Goal: Task Accomplishment & Management: Manage account settings

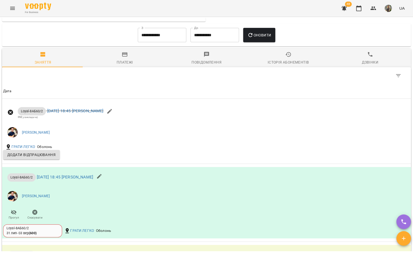
scroll to position [453, 0]
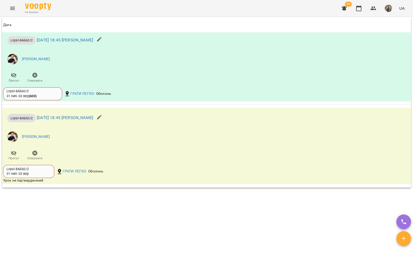
click at [12, 5] on button "Menu" at bounding box center [12, 8] width 13 height 13
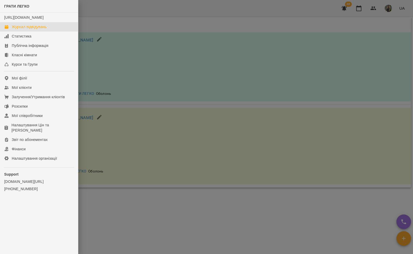
click at [18, 29] on div "Журнал відвідувань" at bounding box center [29, 26] width 35 height 5
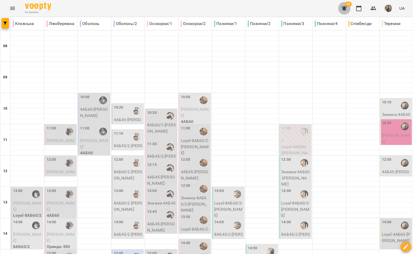
click at [344, 10] on icon "button" at bounding box center [344, 8] width 6 height 6
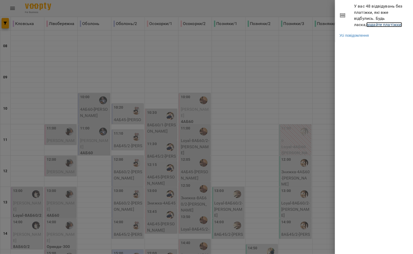
click at [366, 24] on link "додайте платіжки!" at bounding box center [384, 24] width 36 height 5
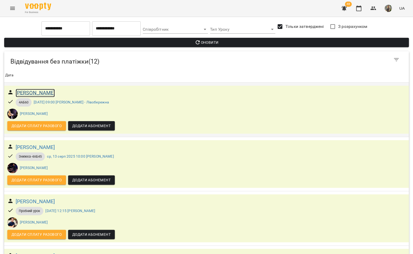
click at [40, 92] on h6 "[PERSON_NAME]" at bounding box center [35, 93] width 39 height 8
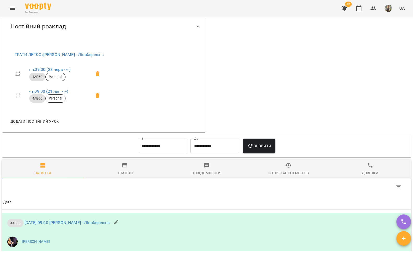
scroll to position [3, 0]
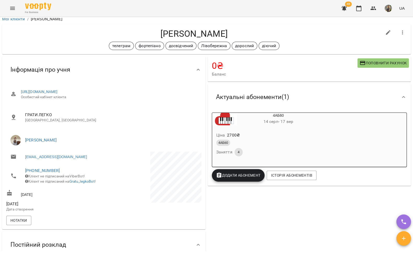
click at [259, 141] on div "4АБ60" at bounding box center [265, 143] width 99 height 6
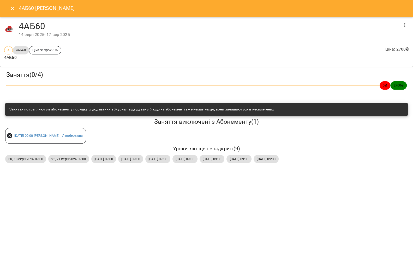
click at [404, 25] on icon "button" at bounding box center [404, 25] width 1 height 4
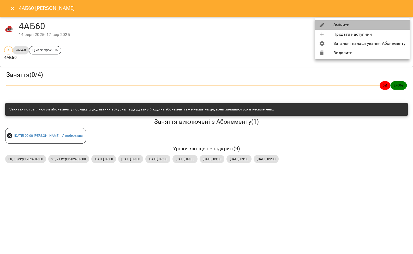
click at [365, 28] on li "Змінити" at bounding box center [362, 24] width 95 height 9
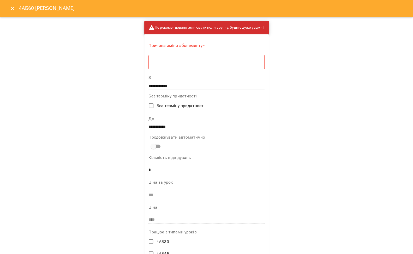
click at [185, 67] on div "* ​" at bounding box center [207, 62] width 116 height 15
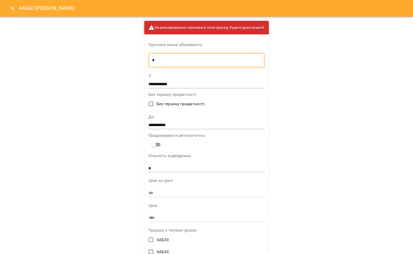
type textarea "*"
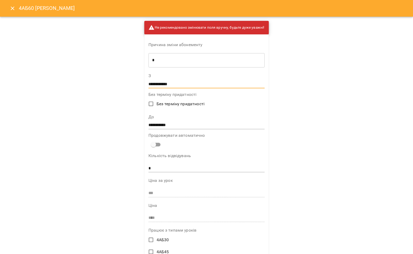
click at [153, 82] on input "**********" at bounding box center [207, 84] width 116 height 8
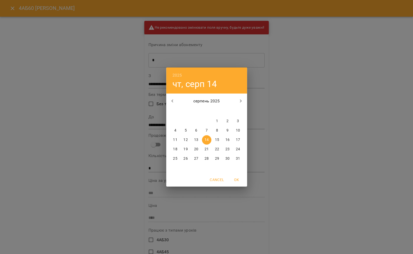
click at [196, 142] on p "13" at bounding box center [196, 140] width 4 height 5
type input "**********"
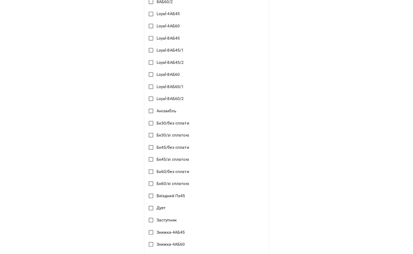
scroll to position [551, 0]
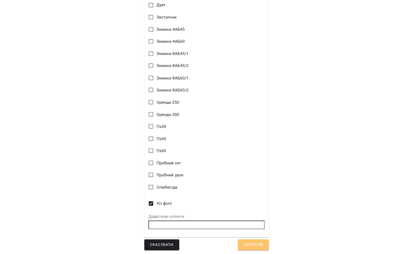
click at [261, 244] on span "Зберегти" at bounding box center [253, 245] width 19 height 7
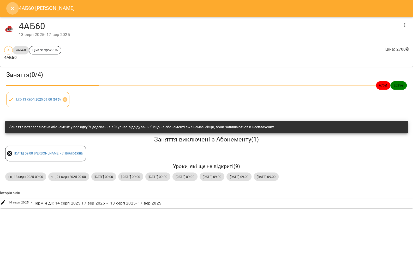
click at [13, 7] on icon "Close" at bounding box center [12, 8] width 6 height 6
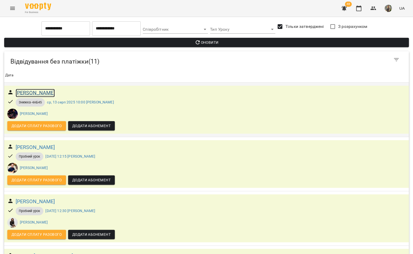
click at [29, 95] on h6 "[PERSON_NAME]" at bounding box center [35, 93] width 39 height 8
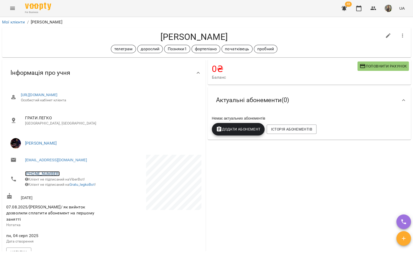
click at [51, 172] on link "+380502658590" at bounding box center [42, 173] width 35 height 5
click at [62, 191] on img at bounding box center [64, 194] width 8 height 8
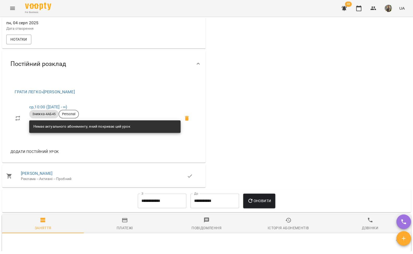
scroll to position [434, 0]
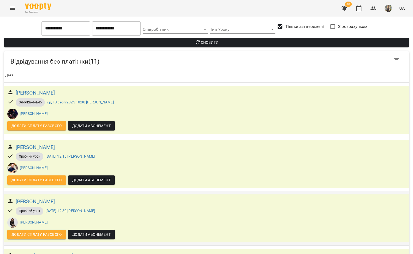
scroll to position [168, 0]
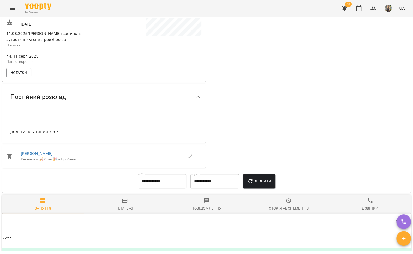
scroll to position [57, 0]
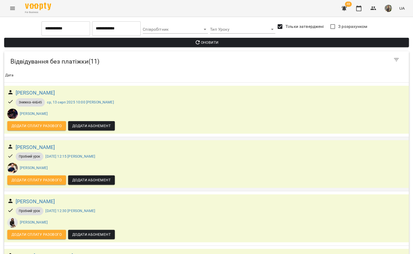
scroll to position [278, 0]
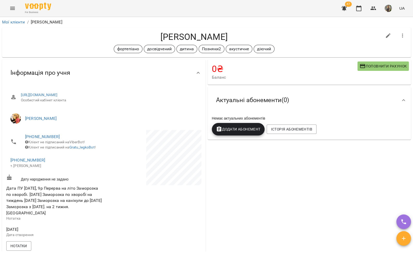
click at [32, 161] on li "+380667546042 т.Андрій" at bounding box center [54, 163] width 97 height 19
click at [32, 161] on span "+380667546042" at bounding box center [54, 160] width 88 height 6
click at [33, 163] on link "+380667546042" at bounding box center [27, 160] width 35 height 5
click at [48, 183] on img at bounding box center [49, 184] width 8 height 8
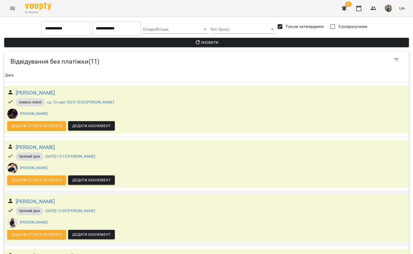
scroll to position [265, 0]
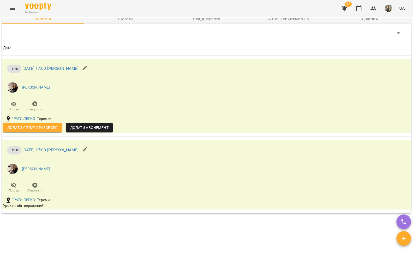
scroll to position [335, 0]
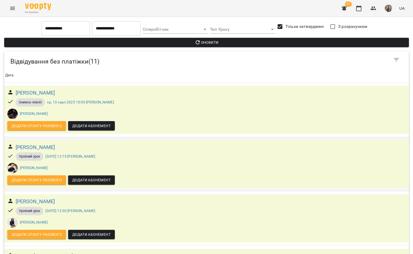
scroll to position [430, 0]
click at [15, 11] on icon "Menu" at bounding box center [12, 8] width 6 height 6
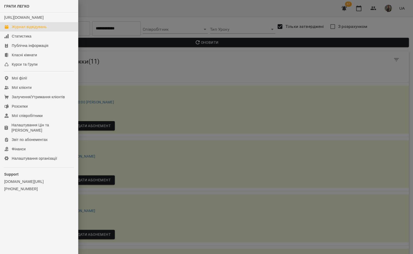
click at [19, 29] on div "Журнал відвідувань" at bounding box center [29, 26] width 35 height 5
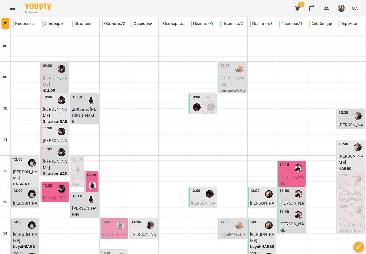
scroll to position [79, 0]
